Goal: Task Accomplishment & Management: Complete application form

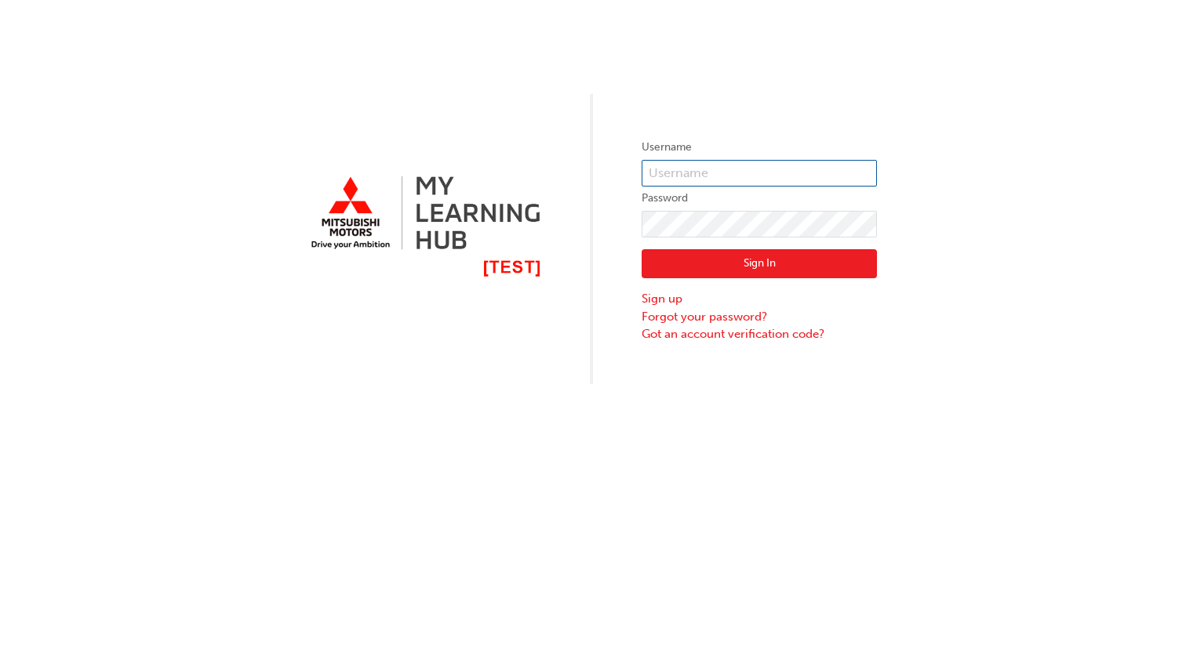
click at [675, 176] on input "text" at bounding box center [759, 173] width 235 height 27
type input "bf.[PERSON_NAME].jabardo"
click button "Sign In" at bounding box center [759, 264] width 235 height 30
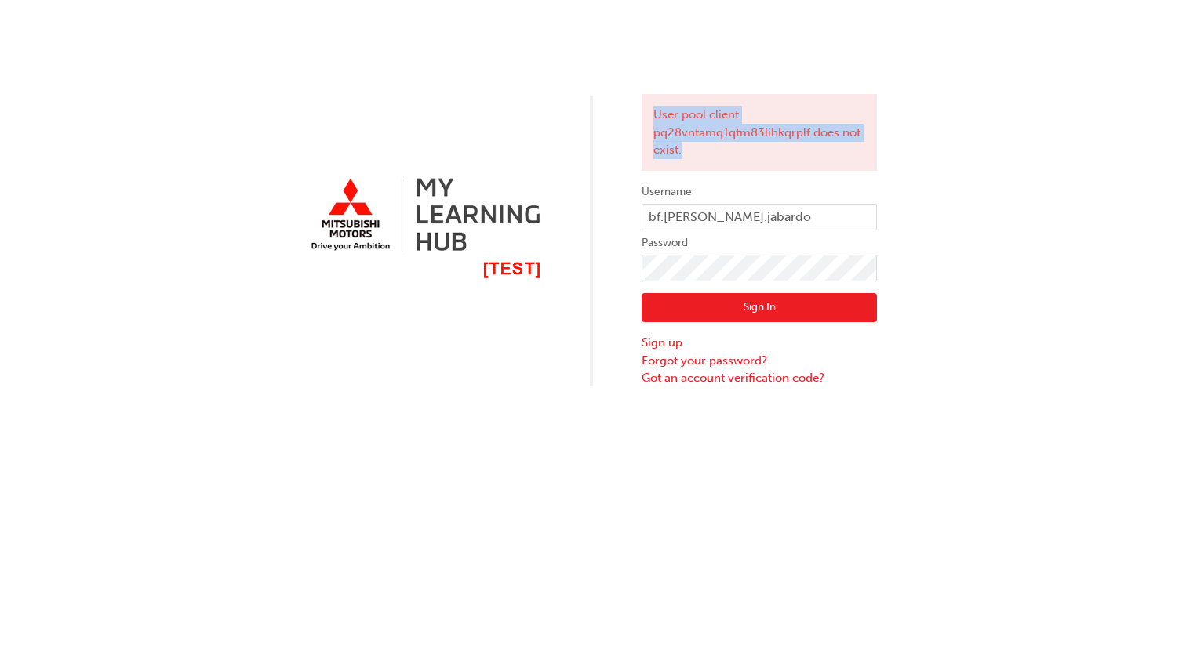
drag, startPoint x: 724, startPoint y: 161, endPoint x: 620, endPoint y: 116, distance: 113.5
click at [620, 116] on div "User pool client pq28vntamq1qtm83lihkqrplf does not exist. Username bf.rocio.ja…" at bounding box center [593, 193] width 1186 height 387
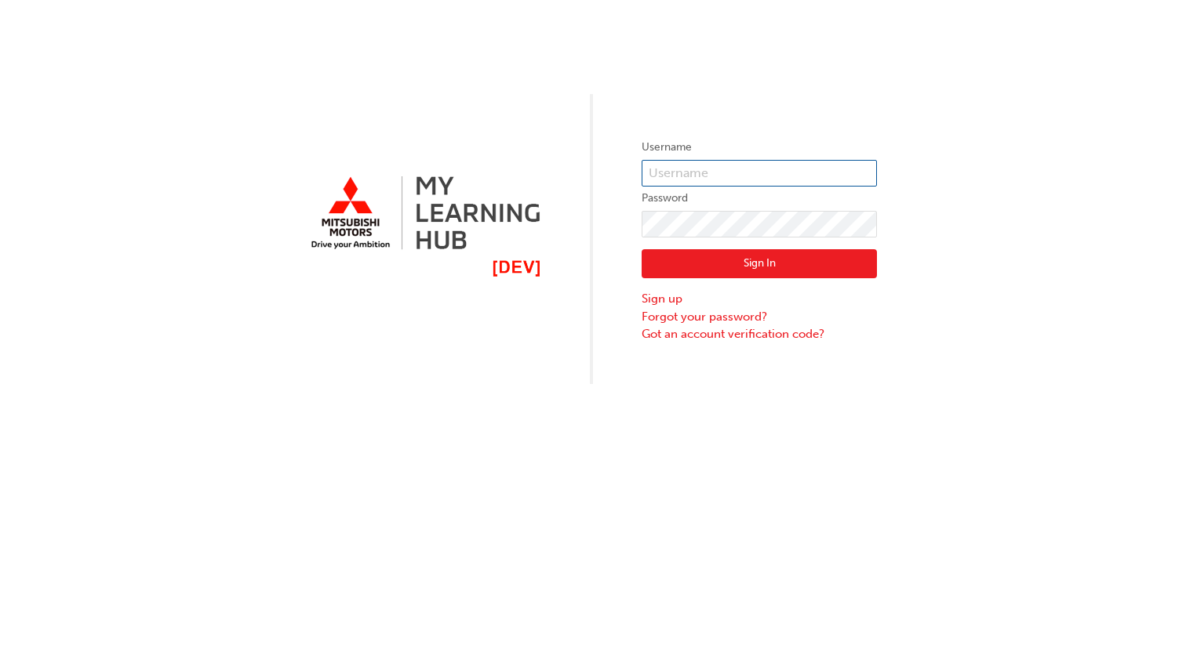
click at [751, 164] on input "text" at bounding box center [759, 173] width 235 height 27
type input "bf.[PERSON_NAME].jabardo"
click at [744, 260] on button "Sign In" at bounding box center [759, 264] width 235 height 30
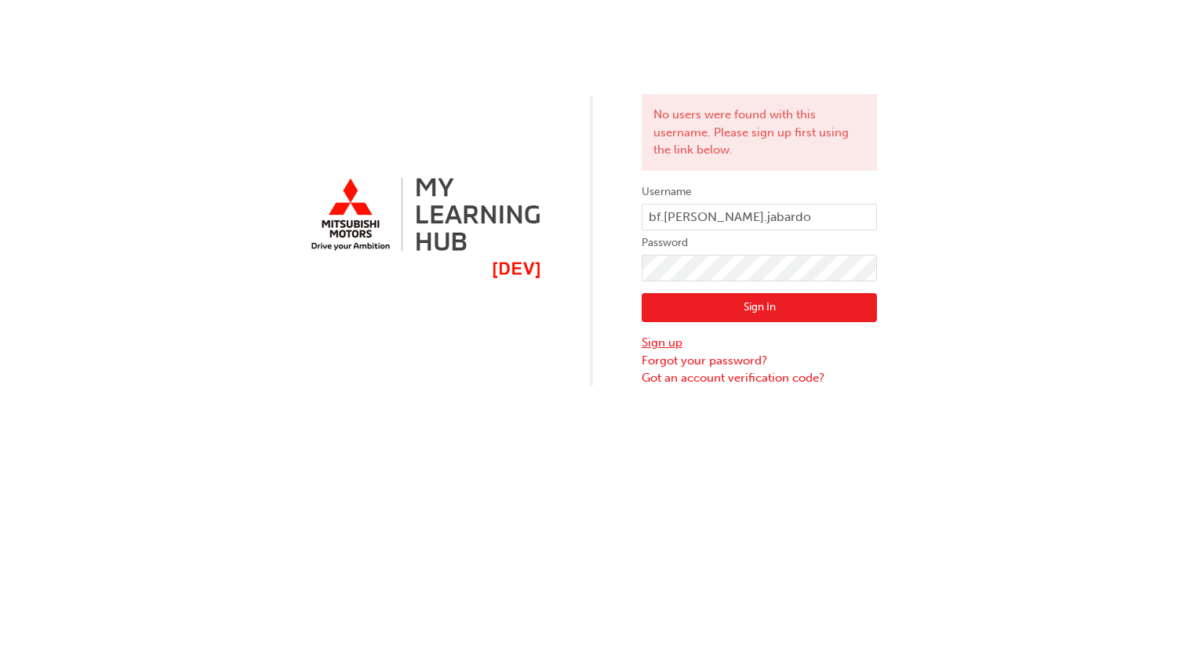
click at [671, 341] on link "Sign up" at bounding box center [759, 343] width 235 height 18
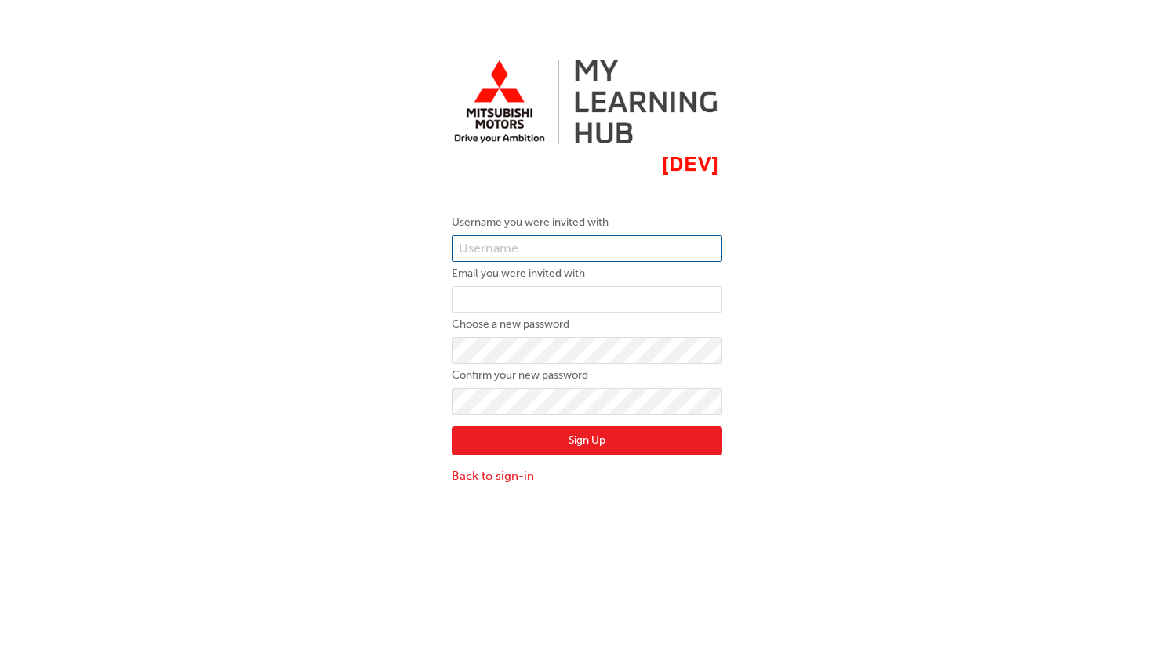
click at [508, 243] on input "text" at bounding box center [587, 248] width 271 height 27
type input "bf.[PERSON_NAME].jabardo"
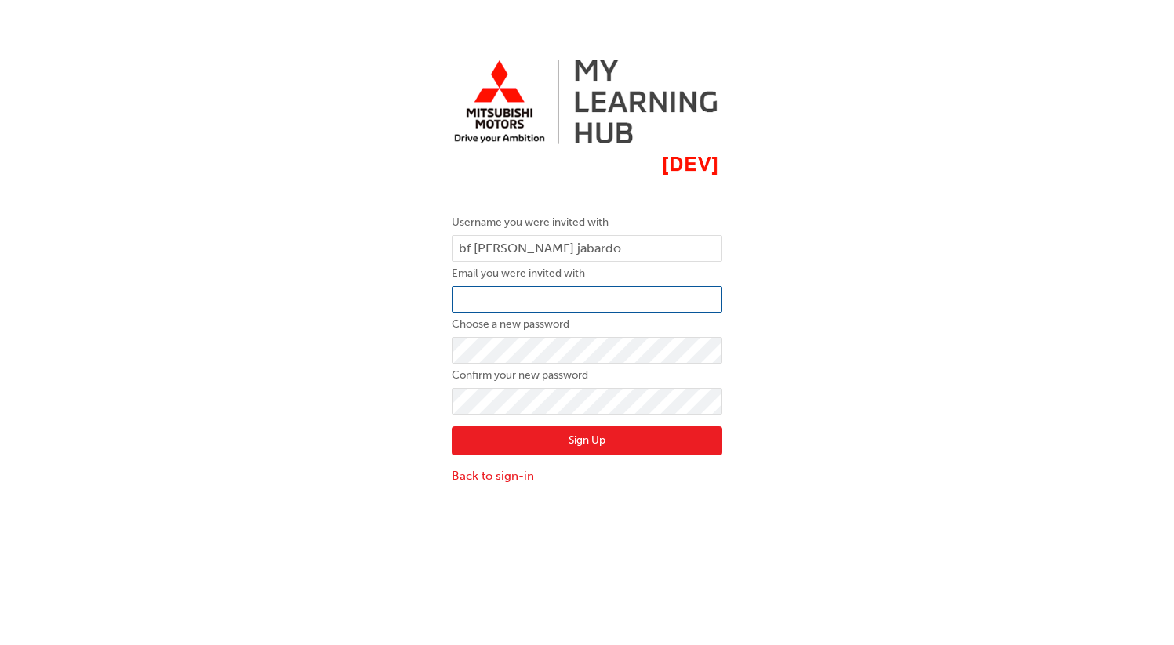
click at [619, 299] on input "email" at bounding box center [587, 299] width 271 height 27
type input "rocio.jabardo@blueflag.com.au"
click button "Sign Up" at bounding box center [587, 442] width 271 height 30
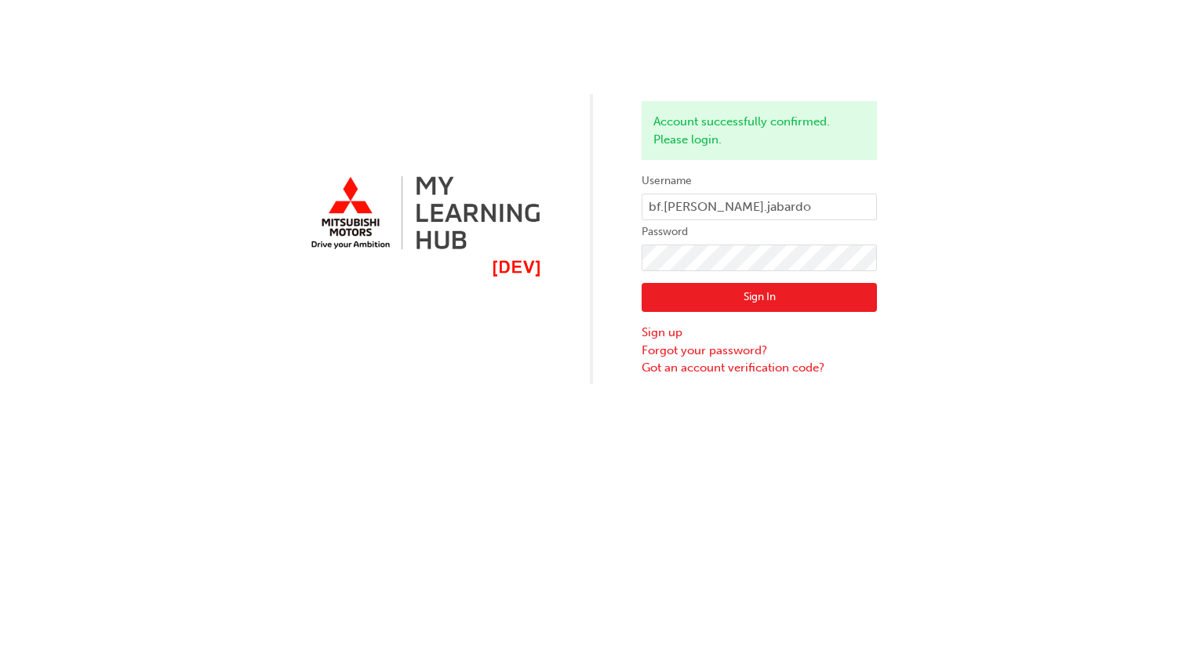
click at [736, 293] on button "Sign In" at bounding box center [759, 298] width 235 height 30
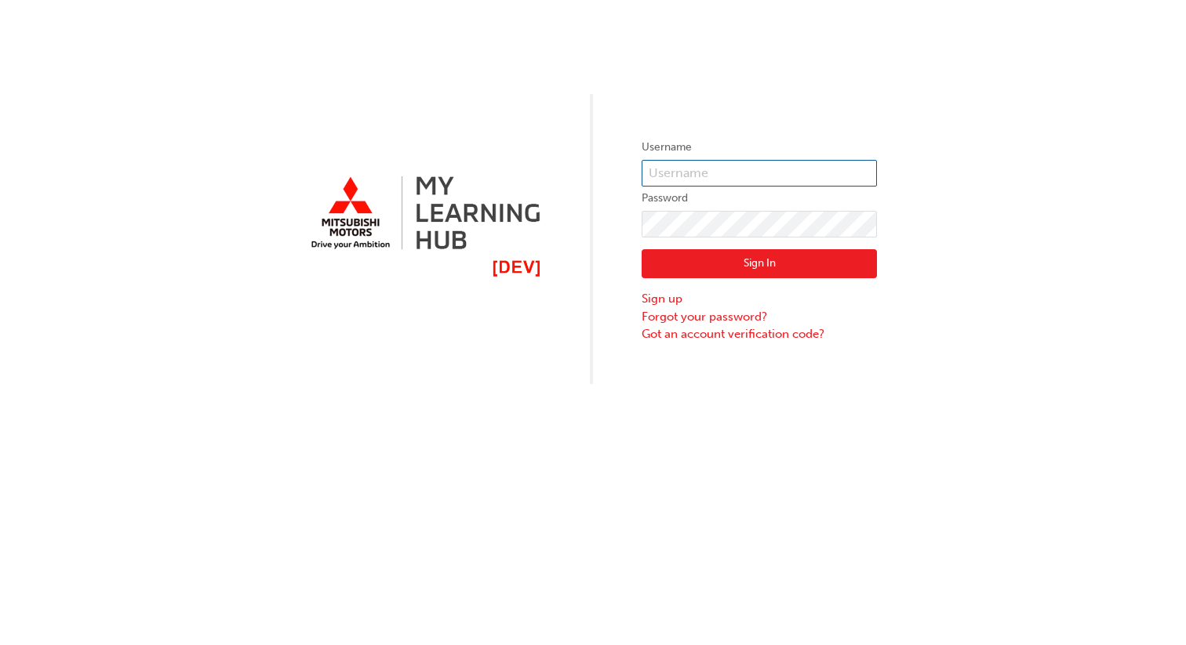
click at [761, 171] on input "text" at bounding box center [759, 173] width 235 height 27
type input "bf.[PERSON_NAME].jabardo"
click button "Sign In" at bounding box center [759, 264] width 235 height 30
